Goal: Transaction & Acquisition: Obtain resource

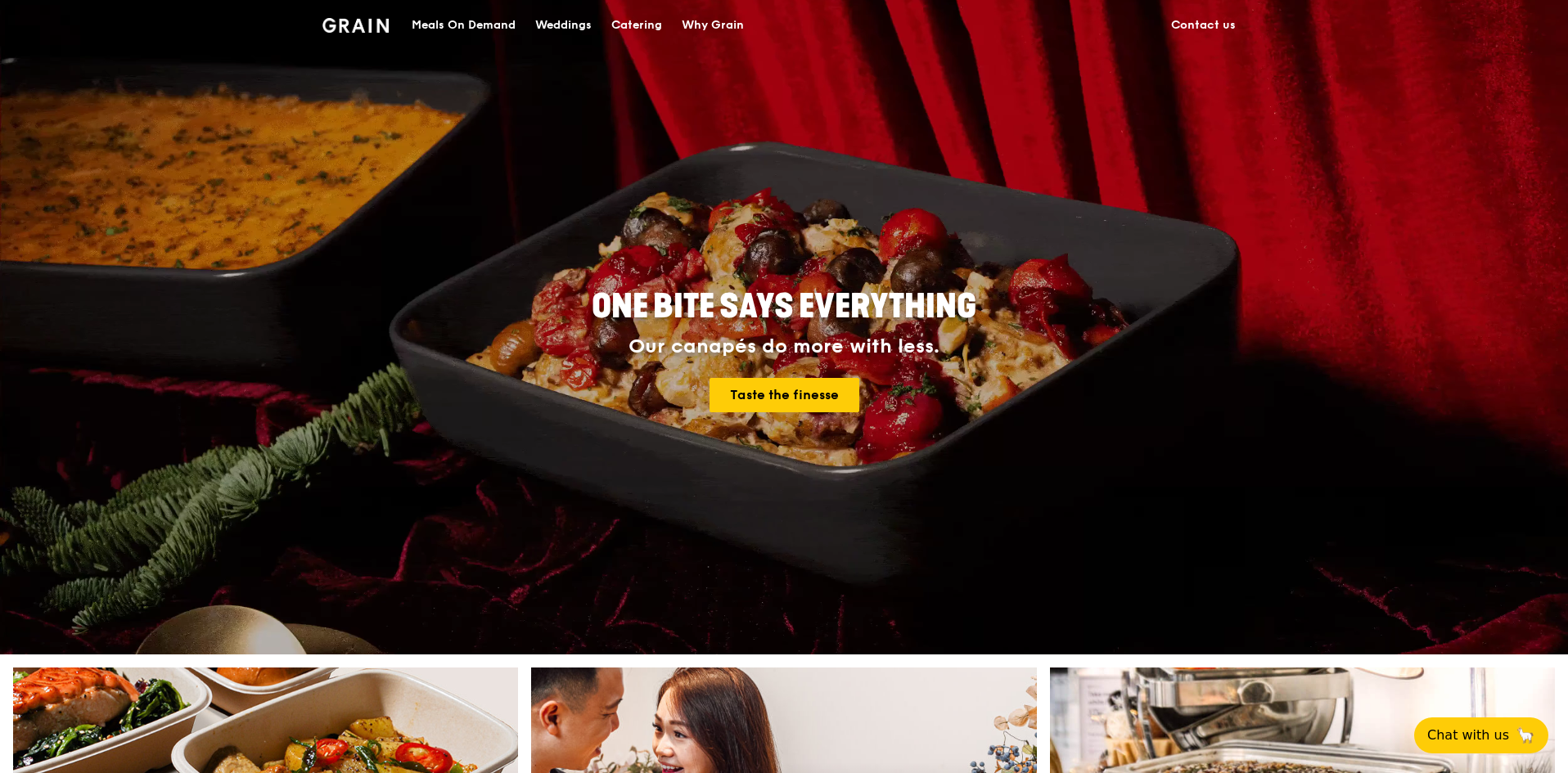
click at [630, 30] on div "Catering" at bounding box center [637, 26] width 51 height 49
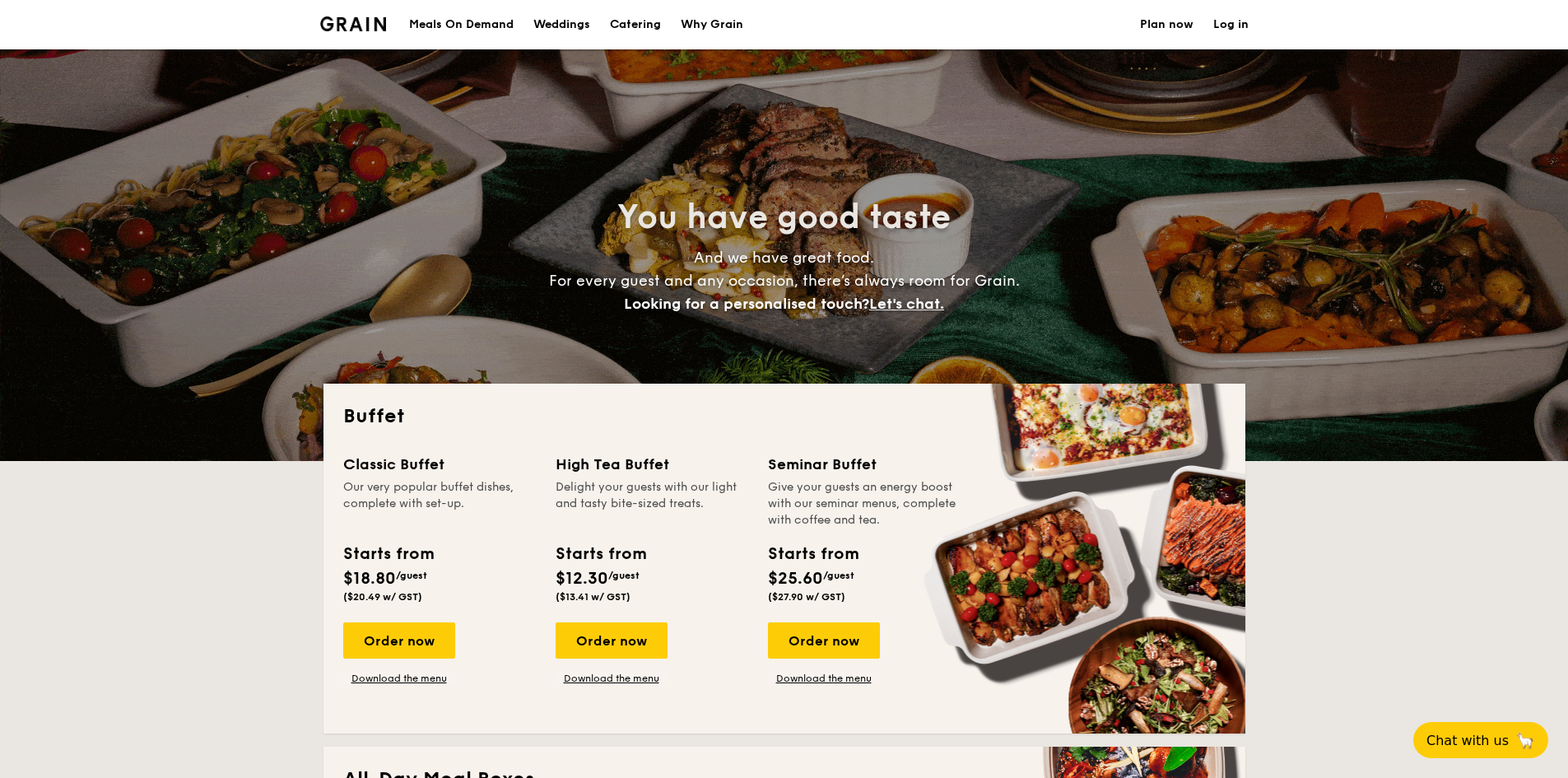
select select
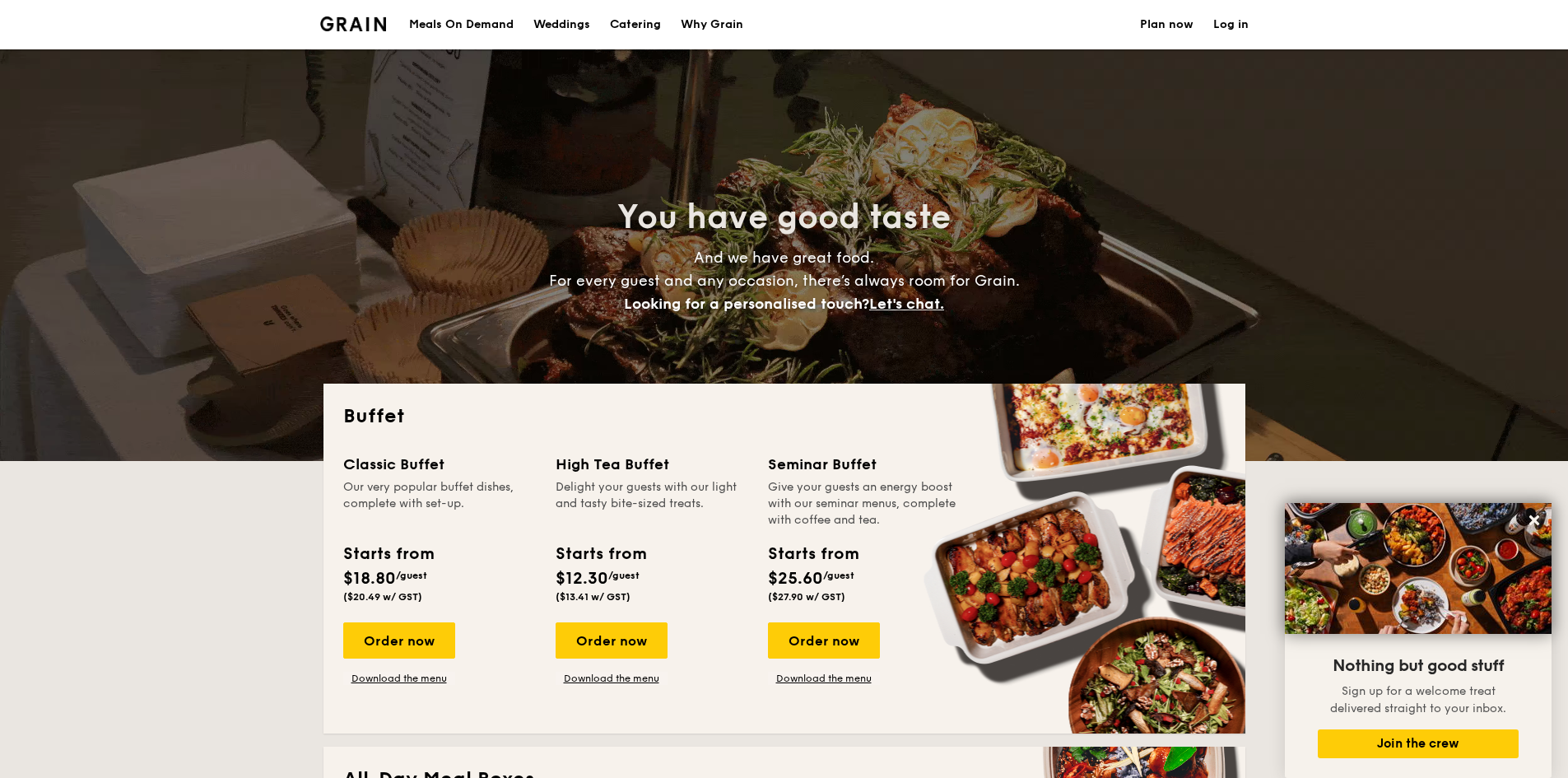
click at [653, 28] on h1 "Catering" at bounding box center [636, 25] width 51 height 50
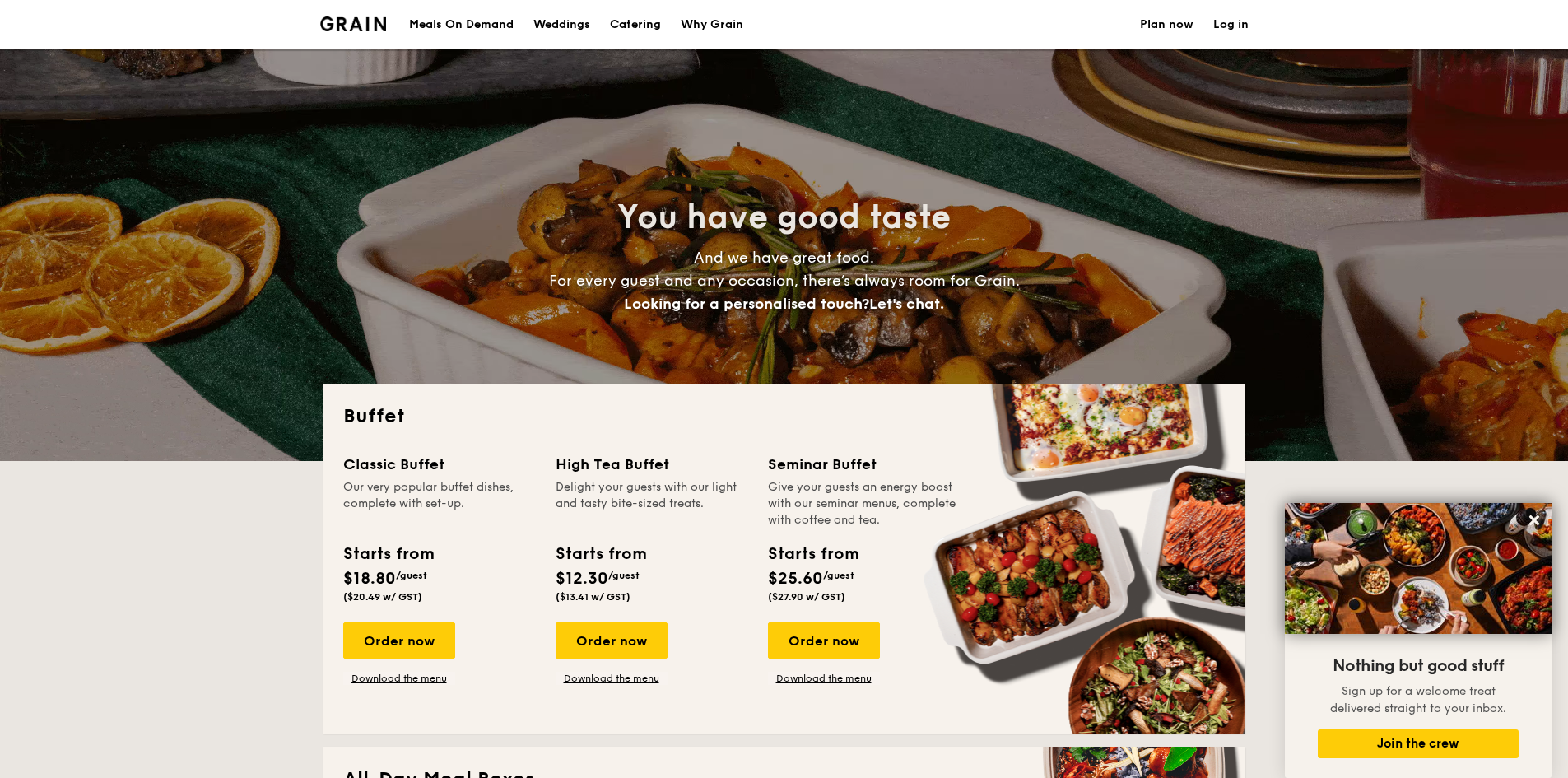
click at [464, 27] on div "Meals On Demand" at bounding box center [461, 25] width 104 height 50
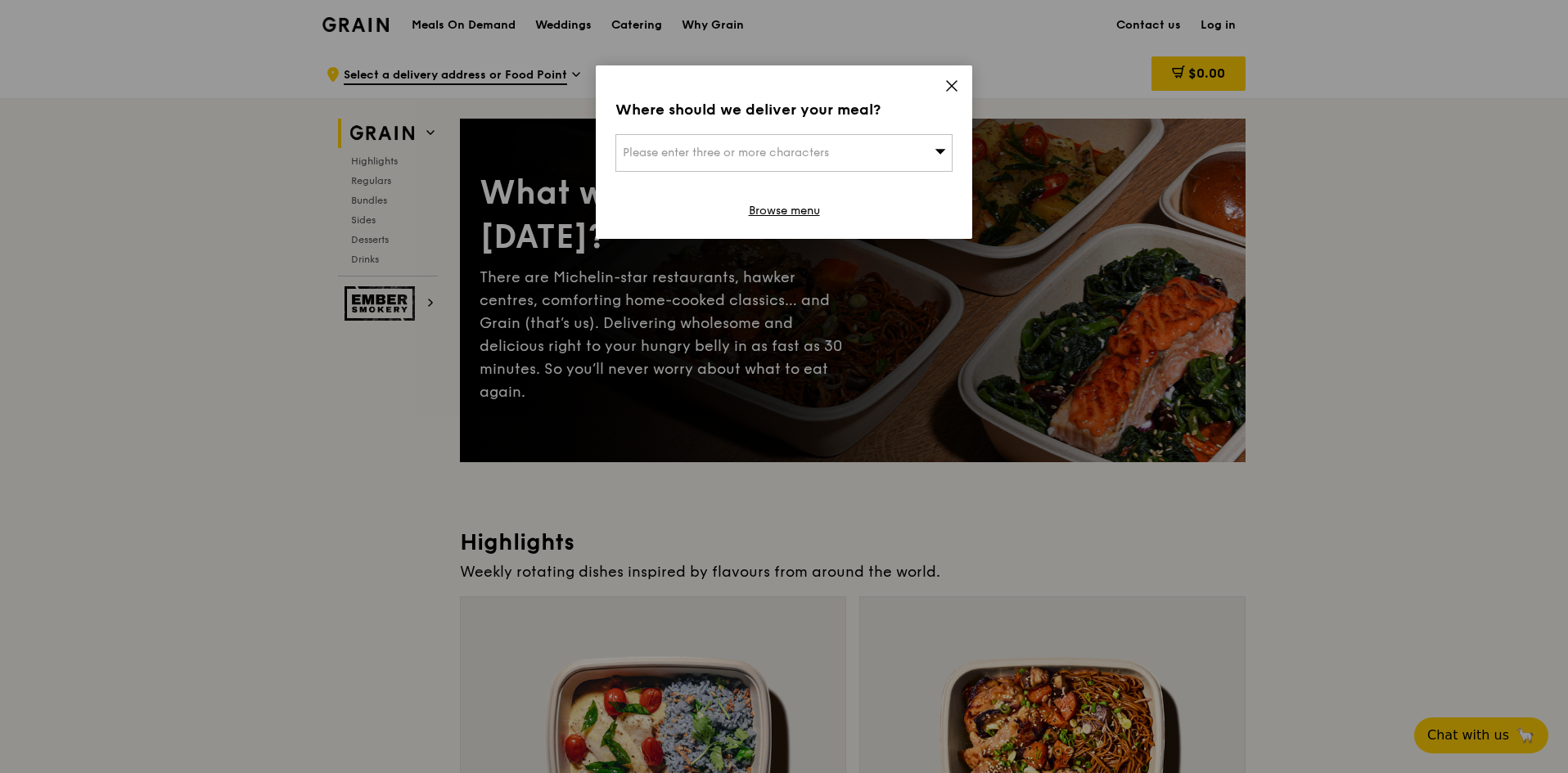
click at [916, 165] on div "Please enter three or more characters" at bounding box center [784, 153] width 337 height 38
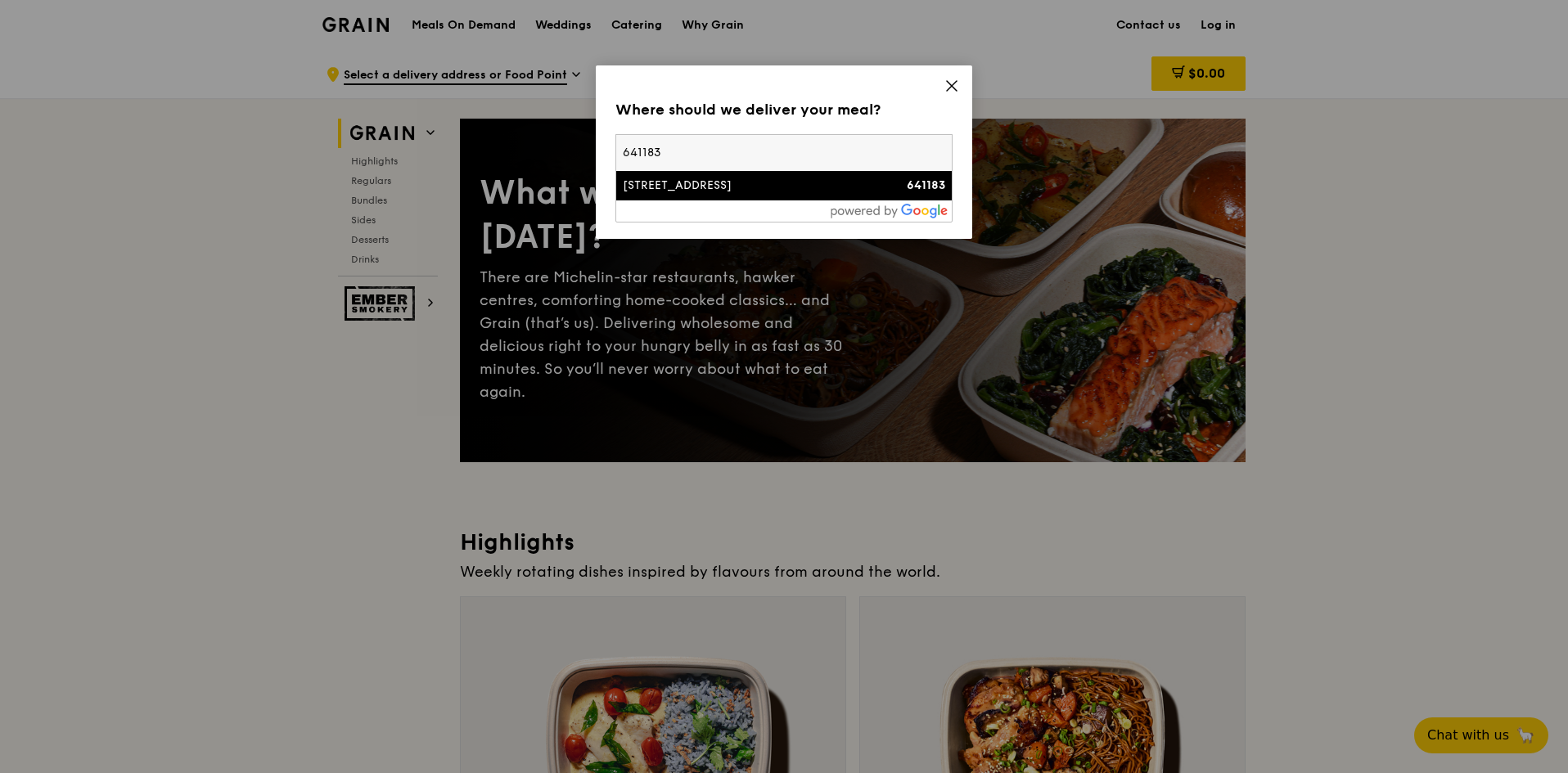
type input "641183"
click at [846, 190] on div "[STREET_ADDRESS]" at bounding box center [744, 185] width 242 height 16
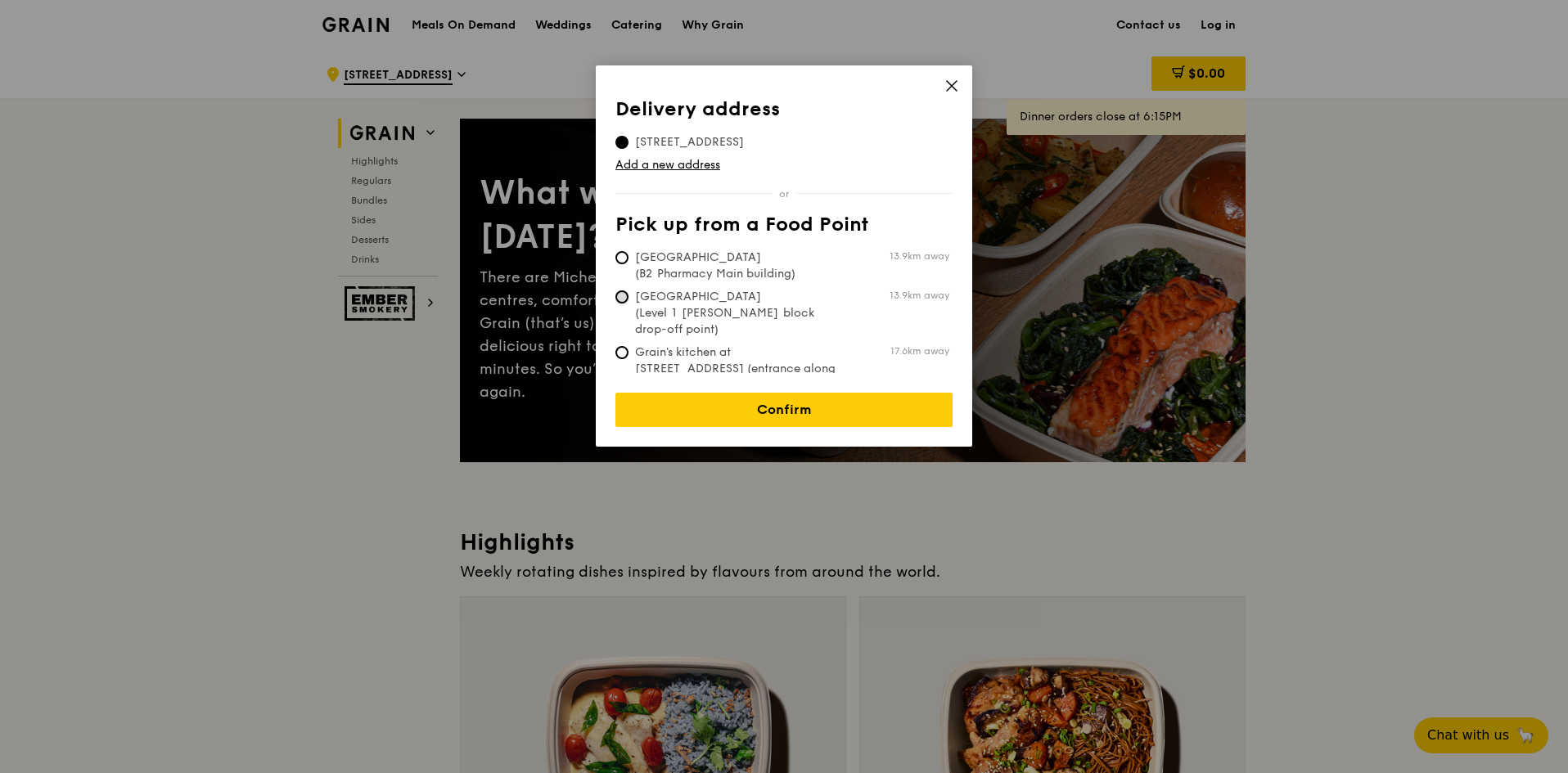
click at [624, 297] on input "[GEOGRAPHIC_DATA] (Level 1 [PERSON_NAME] block drop-off point) 13.9km away" at bounding box center [622, 297] width 13 height 13
radio input "true"
click at [622, 140] on input "[STREET_ADDRESS]" at bounding box center [622, 143] width 13 height 13
radio input "true"
click at [847, 395] on link "Confirm" at bounding box center [784, 410] width 337 height 35
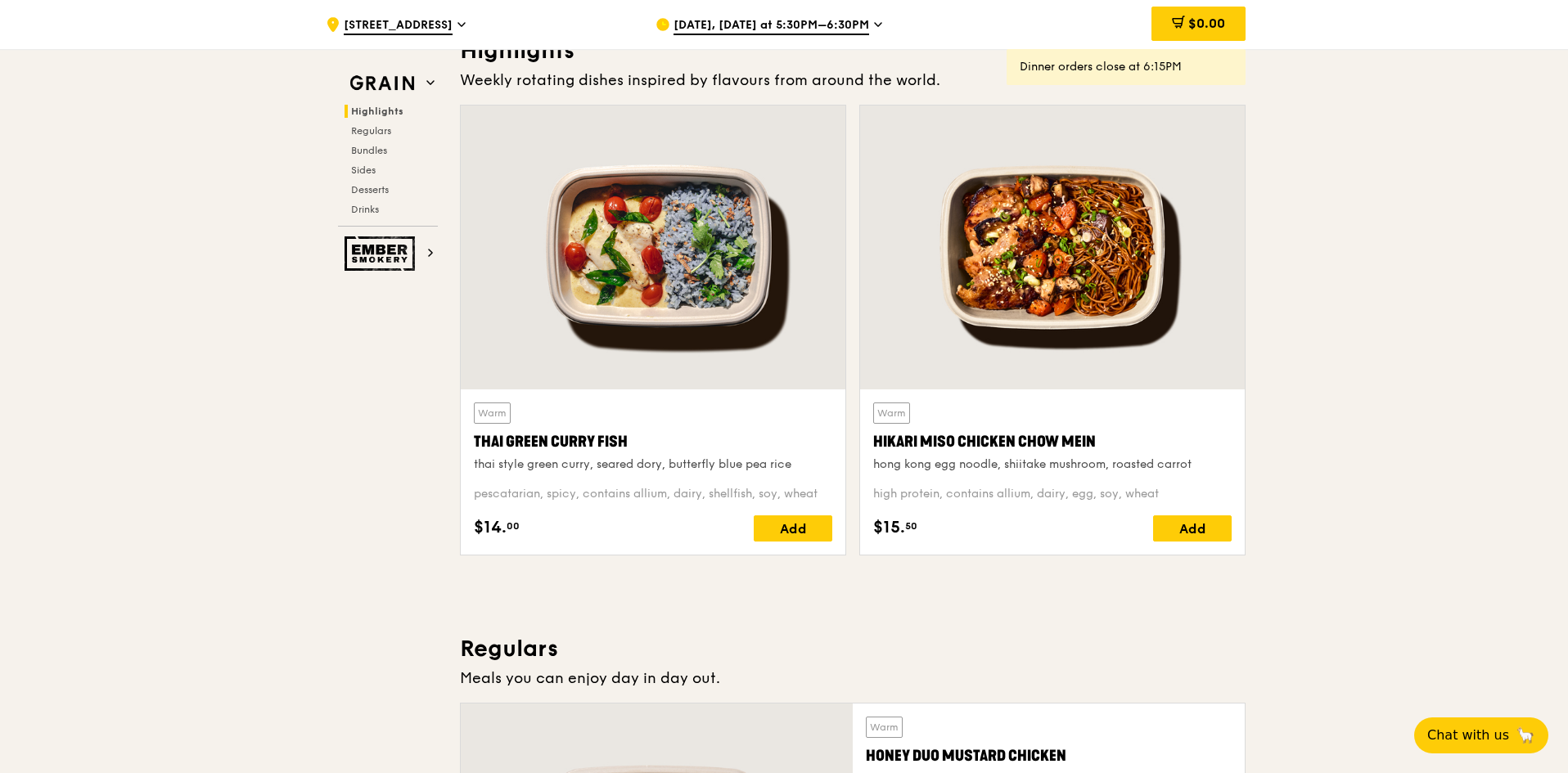
scroll to position [1227, 0]
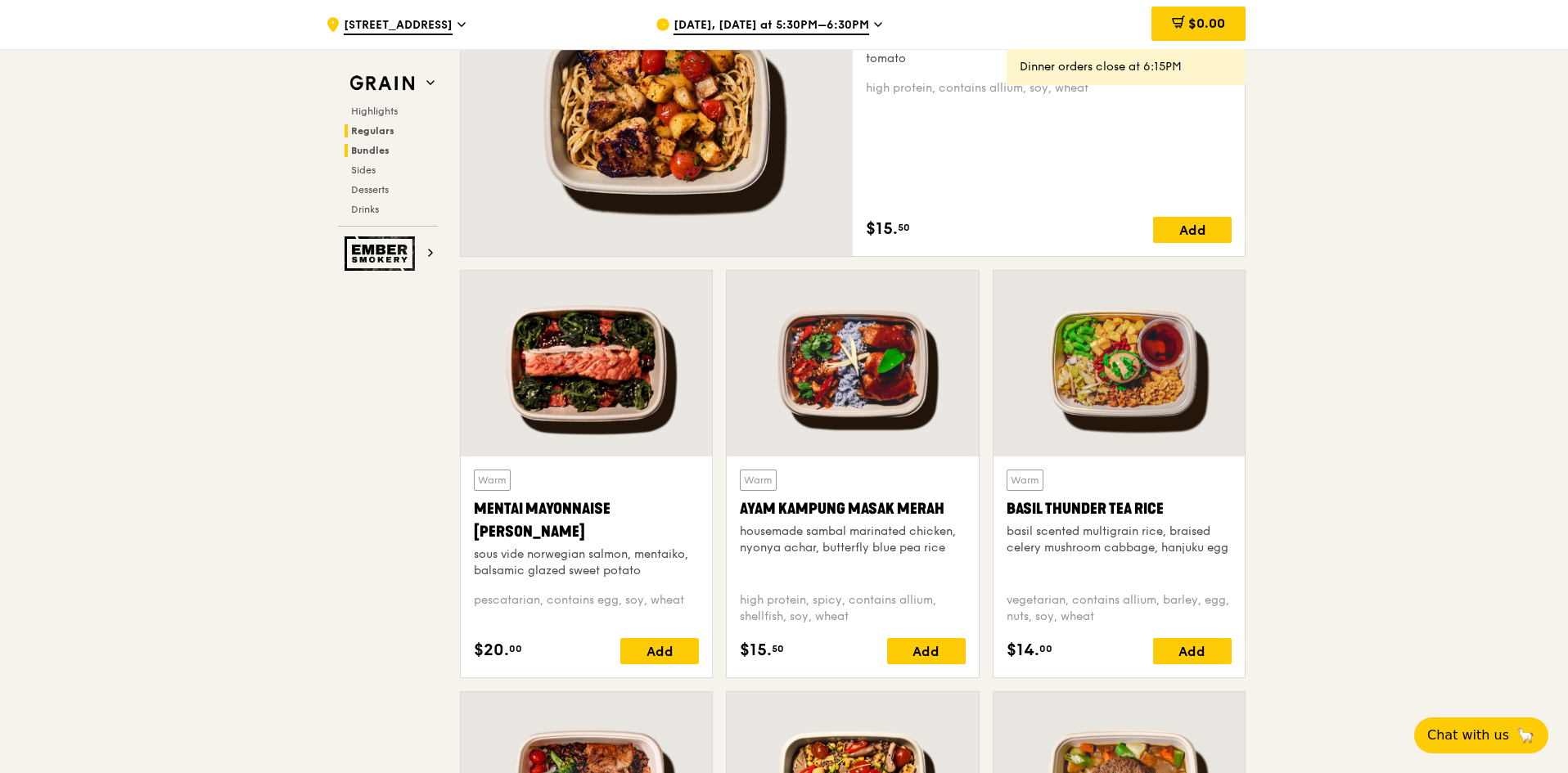
click at [367, 151] on span "Bundles" at bounding box center [370, 151] width 39 height 12
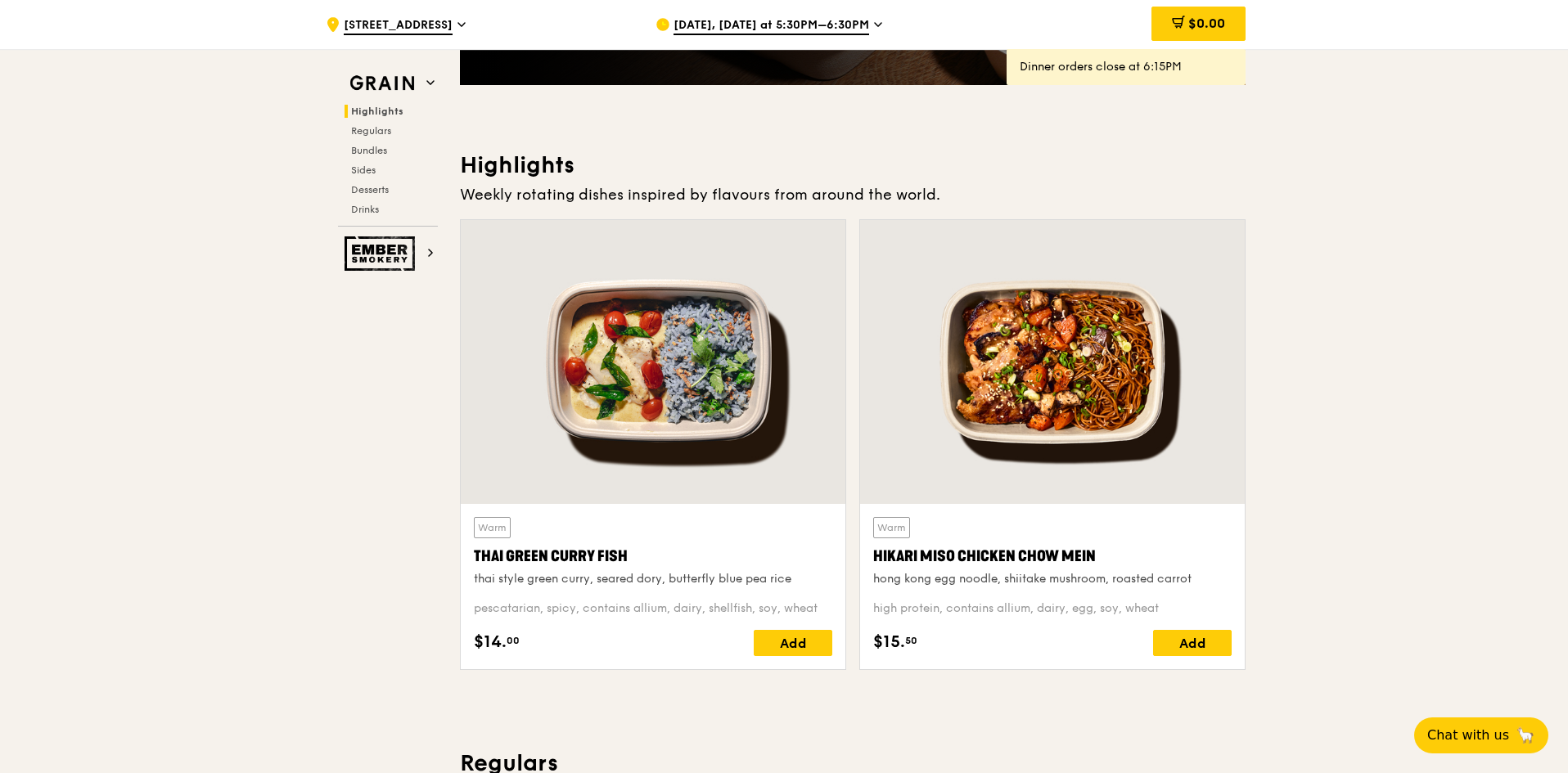
scroll to position [0, 0]
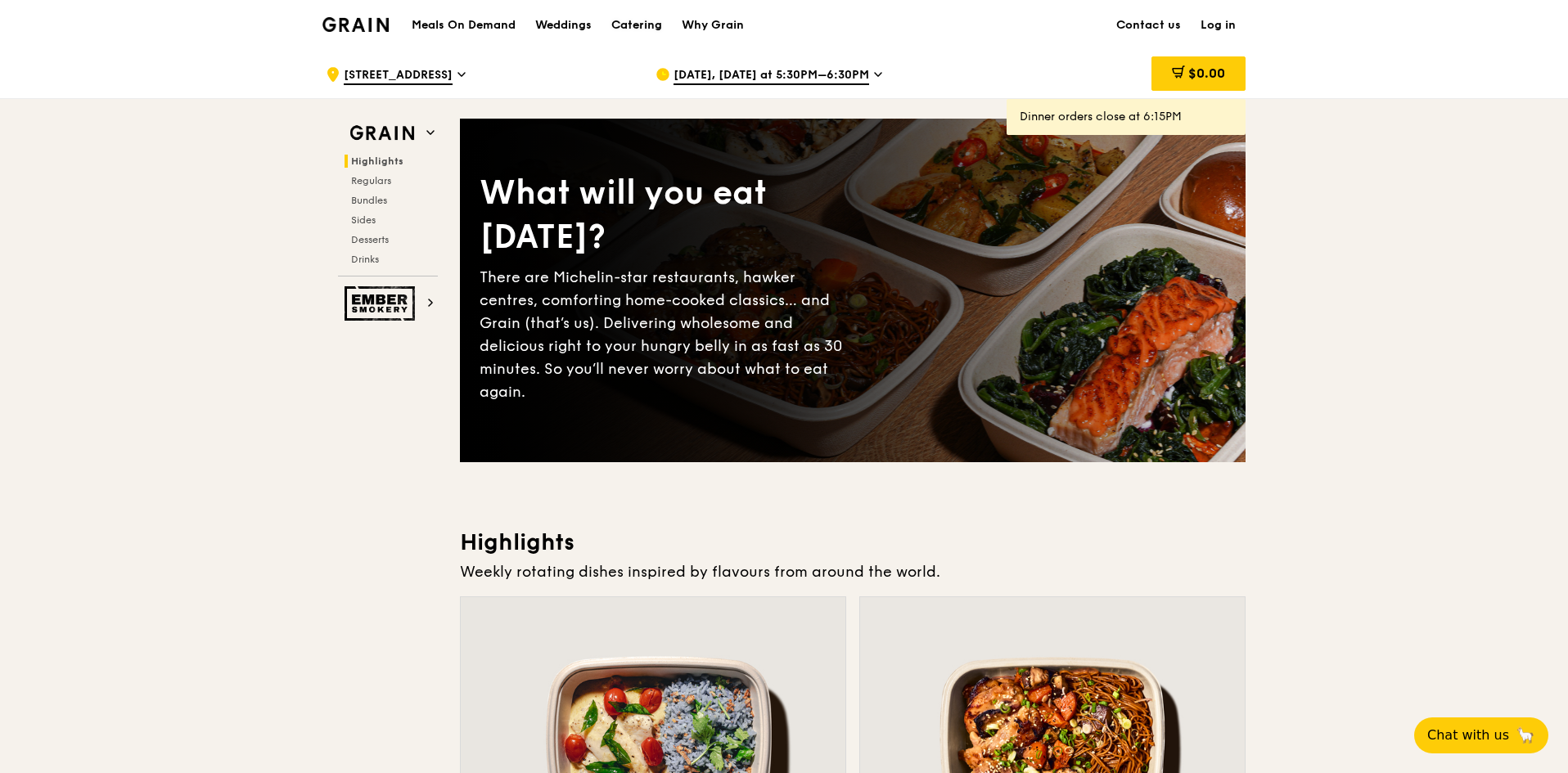
click at [637, 19] on div "Catering" at bounding box center [637, 26] width 51 height 49
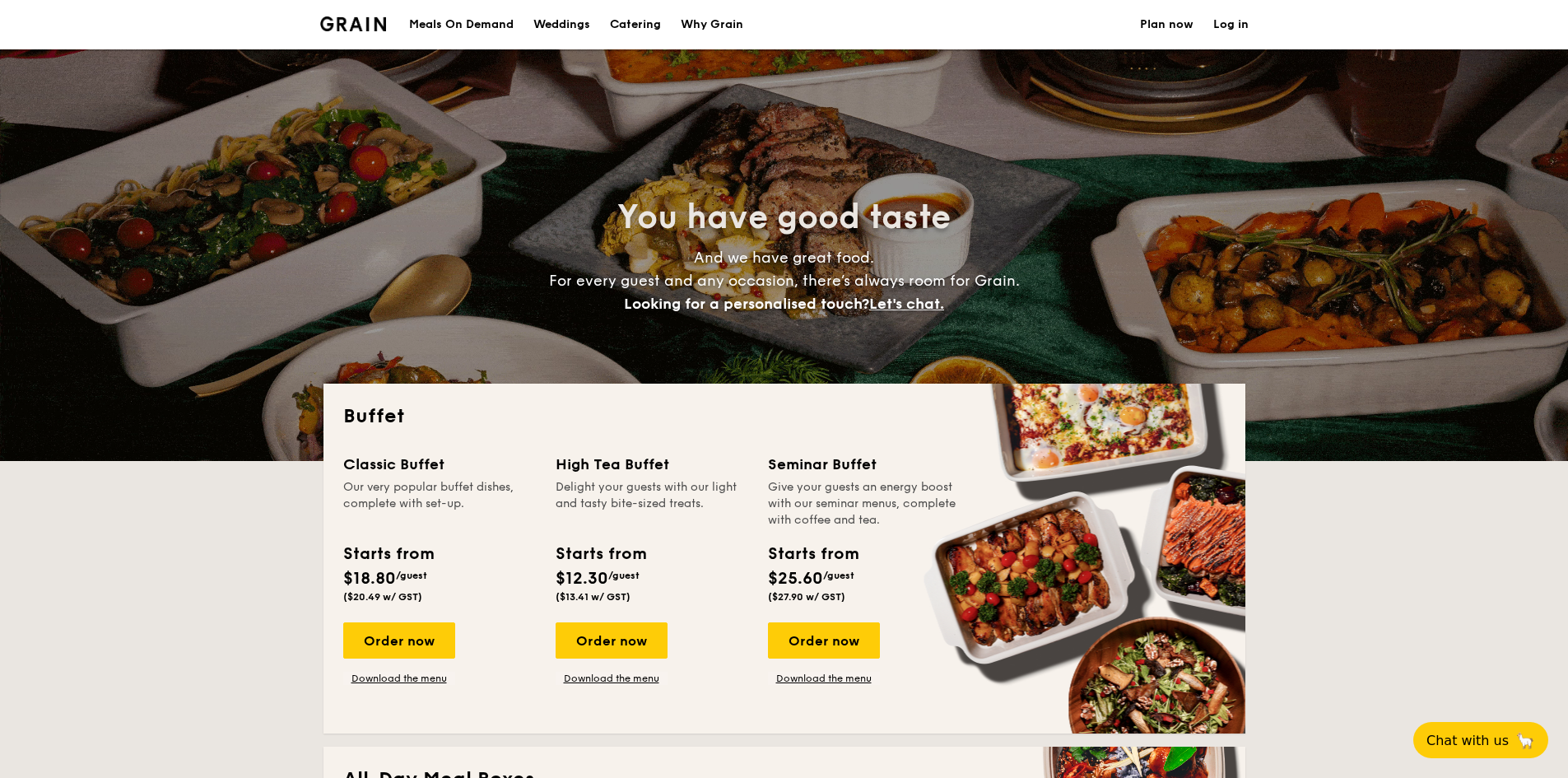
select select
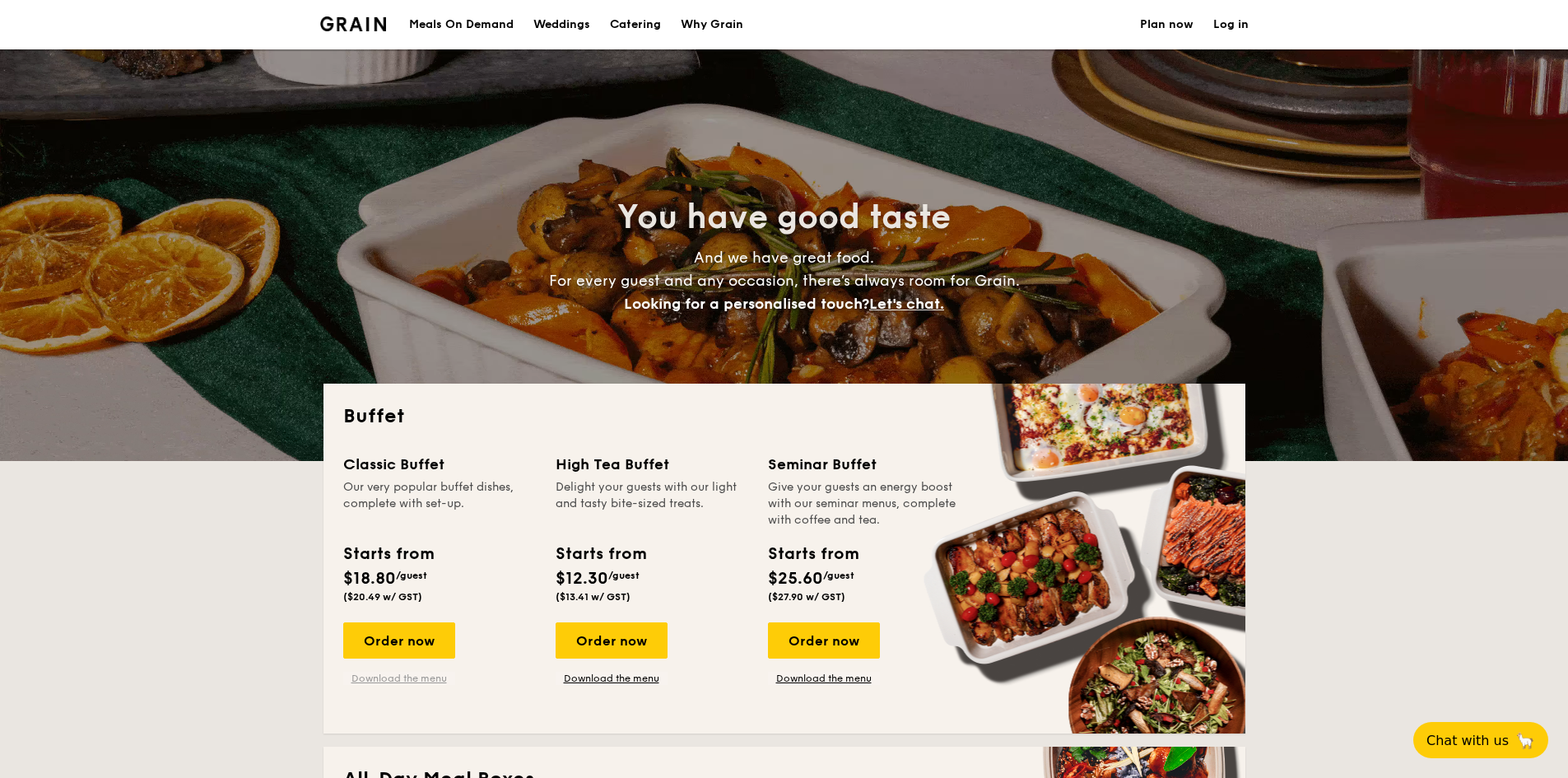
click at [414, 678] on link "Download the menu" at bounding box center [399, 678] width 112 height 13
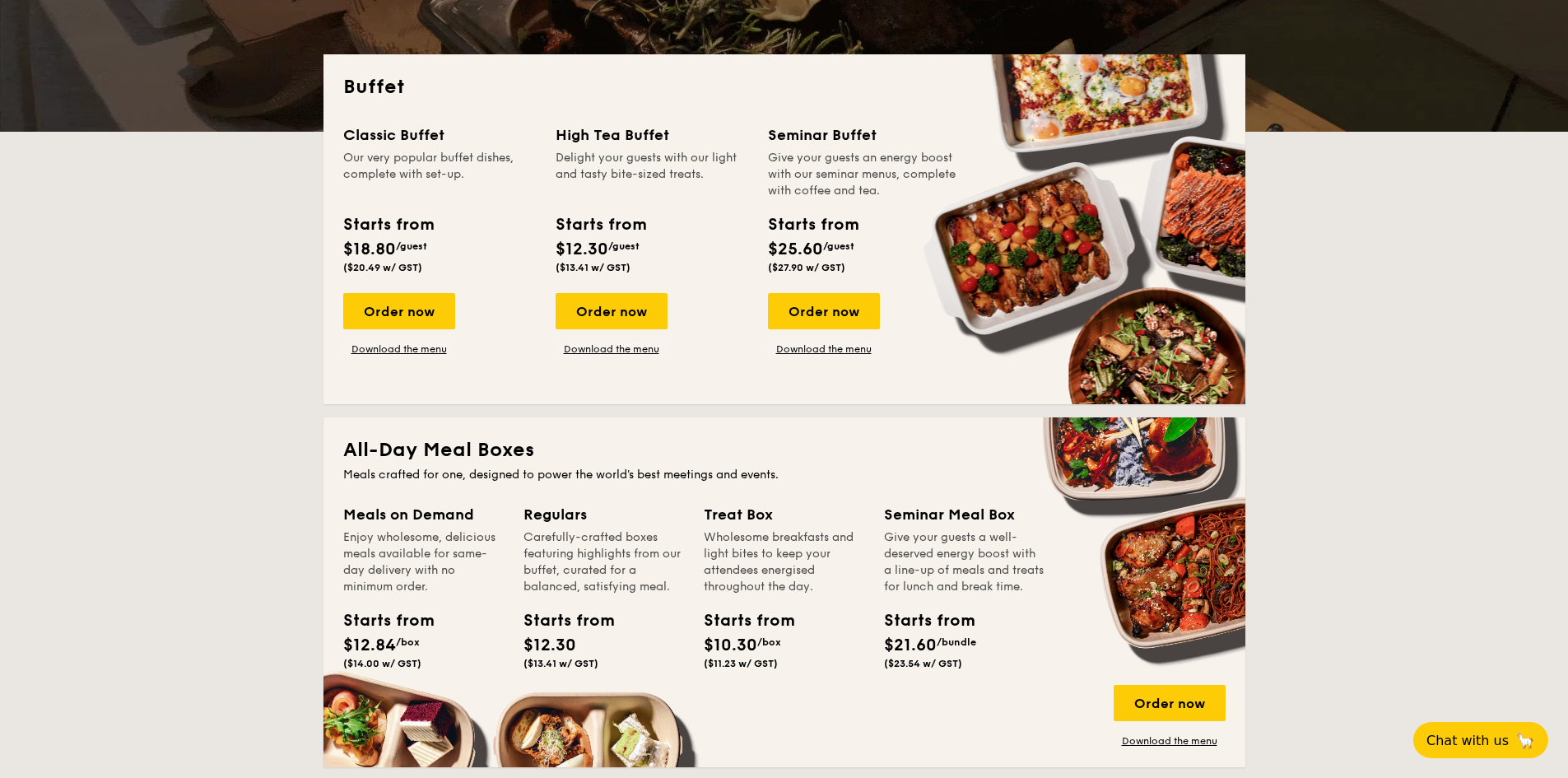
scroll to position [411, 0]
